Goal: Task Accomplishment & Management: Manage account settings

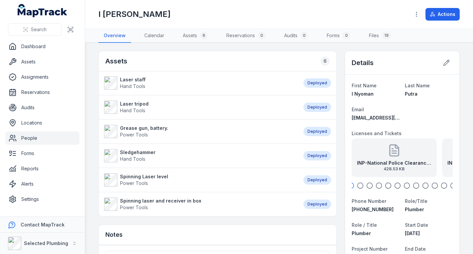
click at [35, 137] on link "People" at bounding box center [42, 138] width 74 height 13
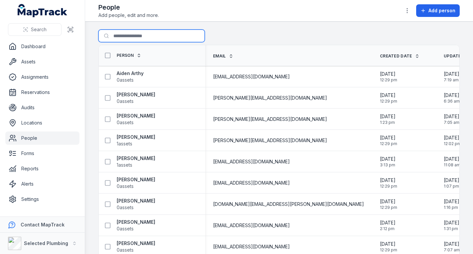
click at [141, 33] on input "Search for people" at bounding box center [151, 36] width 106 height 13
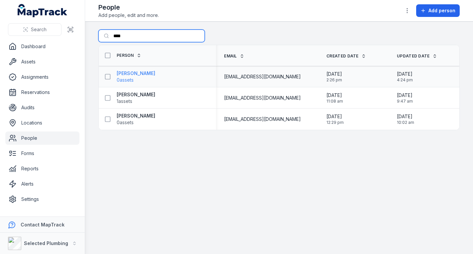
type input "****"
click at [140, 73] on strong "[PERSON_NAME]" at bounding box center [136, 73] width 39 height 7
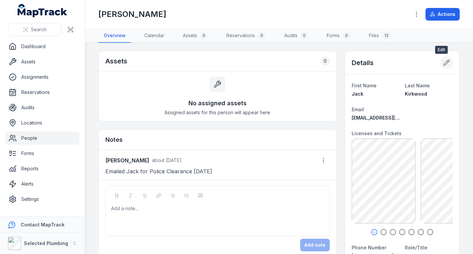
click at [443, 61] on icon at bounding box center [446, 63] width 7 height 7
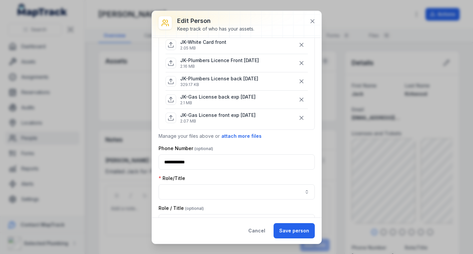
scroll to position [133, 0]
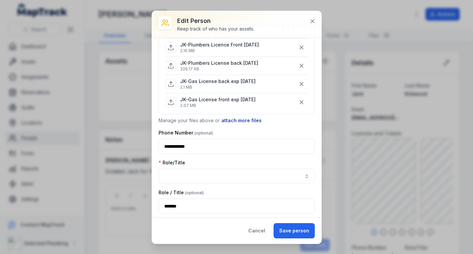
click at [236, 120] on button "attach more files" at bounding box center [241, 120] width 41 height 7
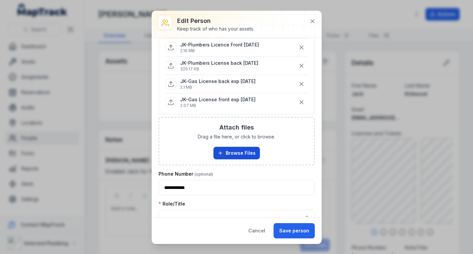
click at [230, 152] on button "Browse Files" at bounding box center [236, 153] width 47 height 13
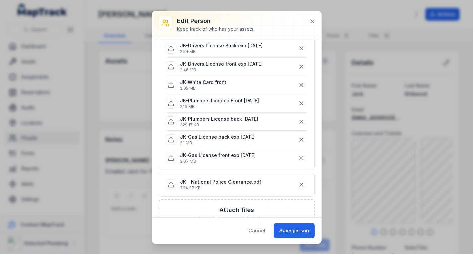
scroll to position [66, 0]
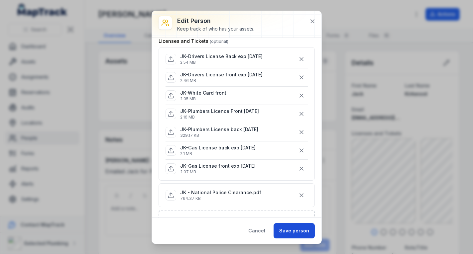
click at [304, 229] on button "Save person" at bounding box center [294, 230] width 41 height 15
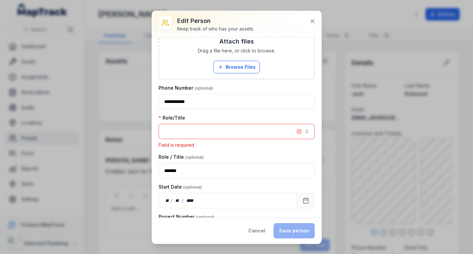
scroll to position [250, 0]
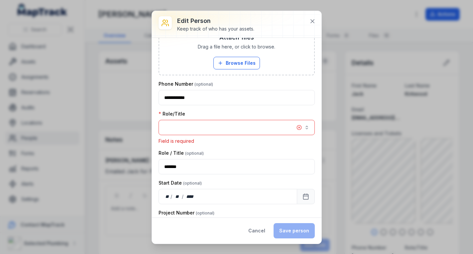
click at [243, 124] on button "button" at bounding box center [237, 127] width 156 height 15
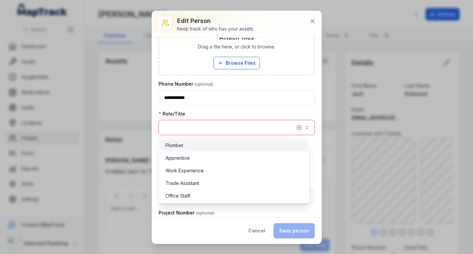
click at [244, 141] on div "Plumber" at bounding box center [234, 146] width 148 height 12
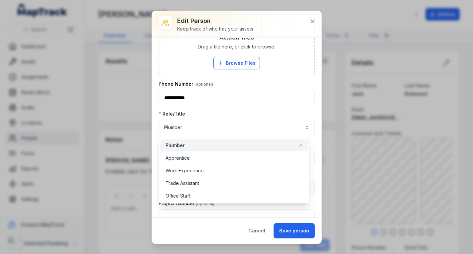
click at [262, 113] on div "Role/Title Plumber *******" at bounding box center [237, 123] width 156 height 25
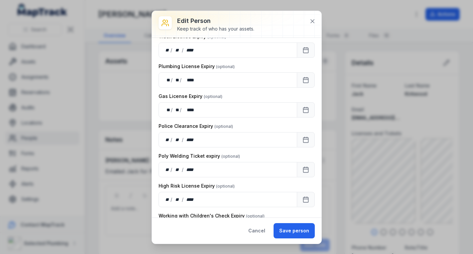
scroll to position [656, 0]
click at [287, 231] on button "Save person" at bounding box center [294, 230] width 41 height 15
